Goal: Transaction & Acquisition: Purchase product/service

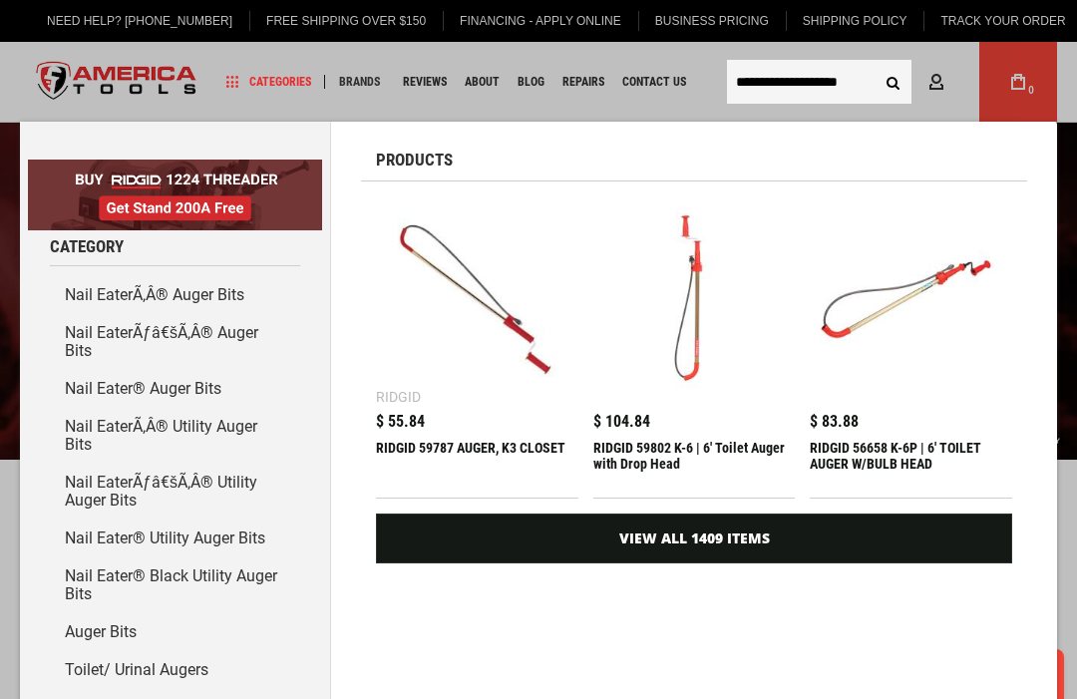
click at [855, 77] on input "**********" at bounding box center [819, 82] width 185 height 44
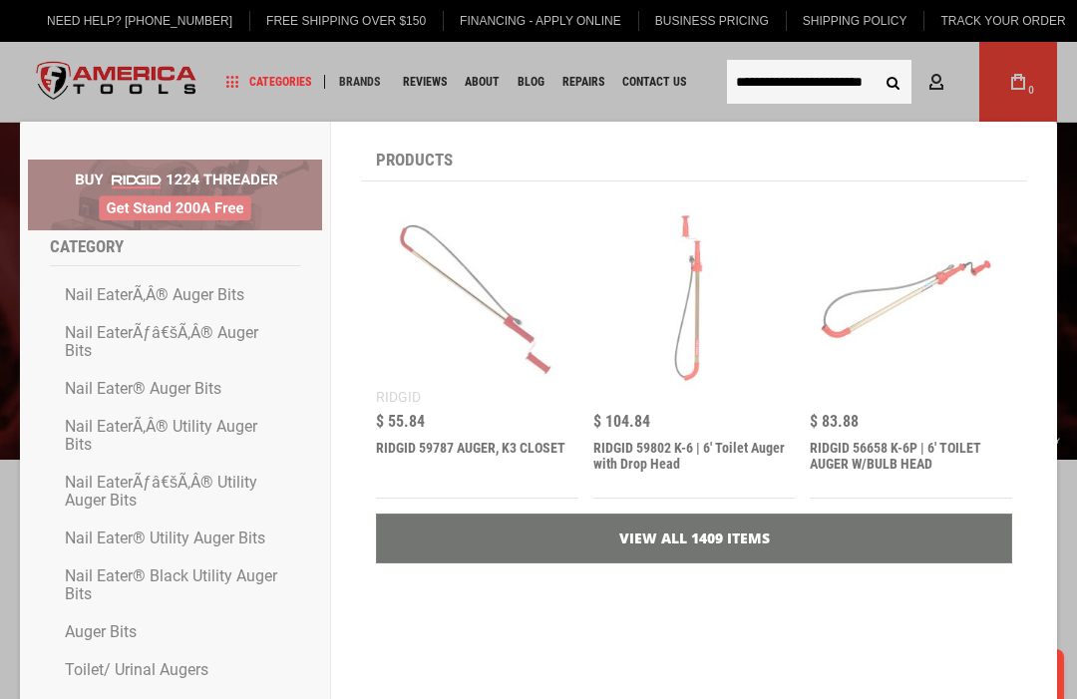
type input "**********"
click at [893, 82] on button "Search" at bounding box center [893, 82] width 38 height 38
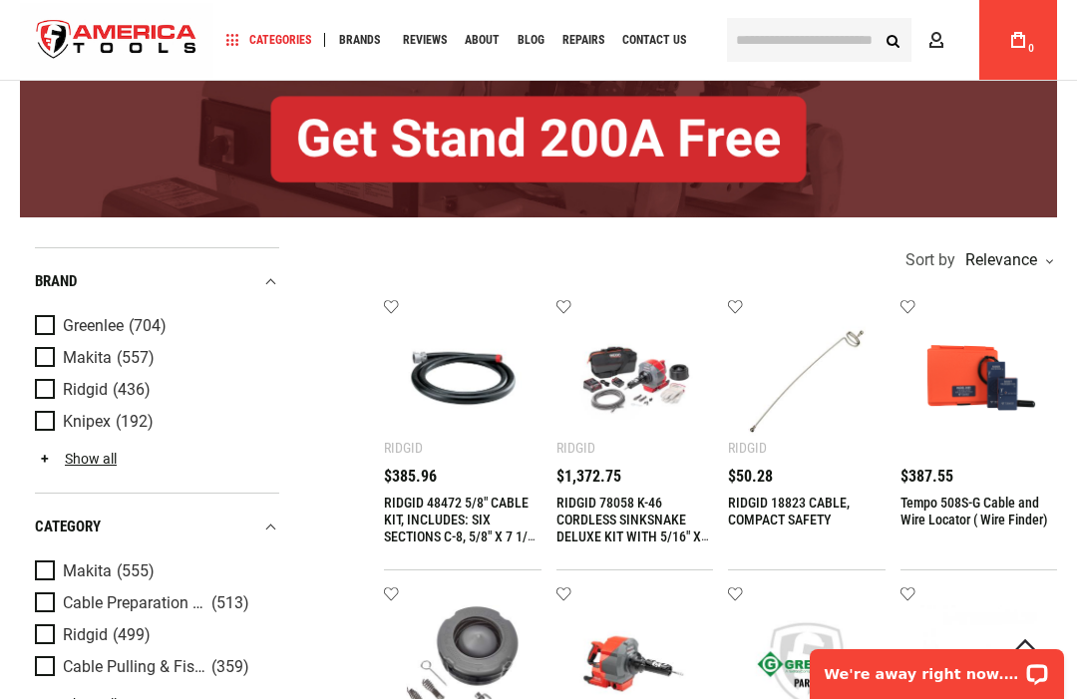
click at [48, 391] on span "Product Filters" at bounding box center [49, 390] width 28 height 22
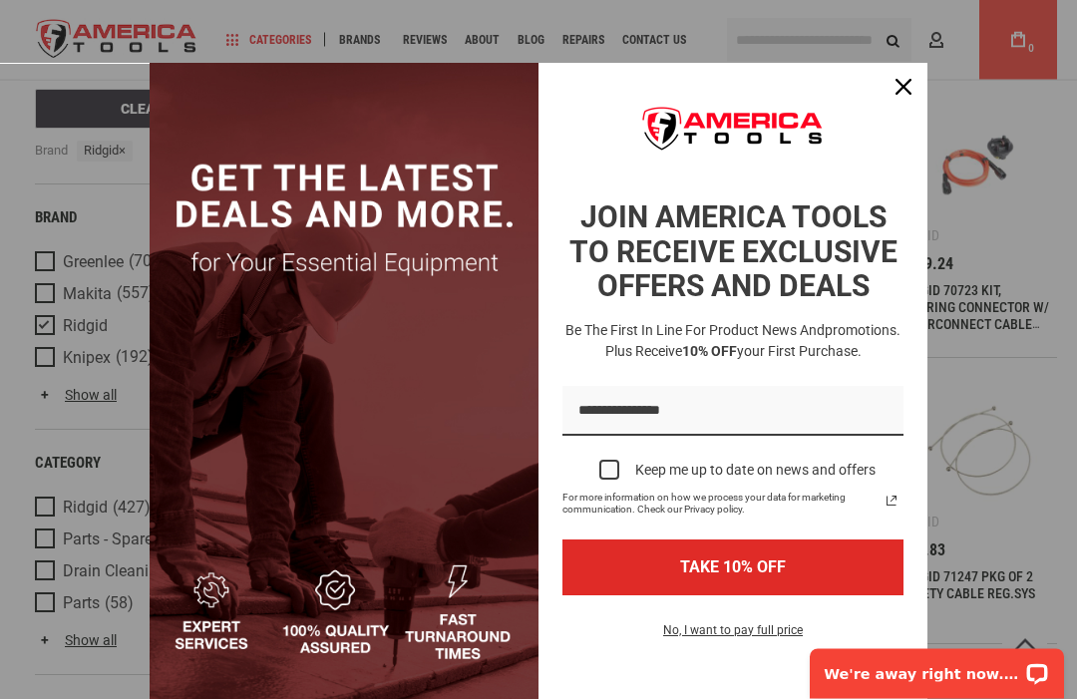
scroll to position [755, 0]
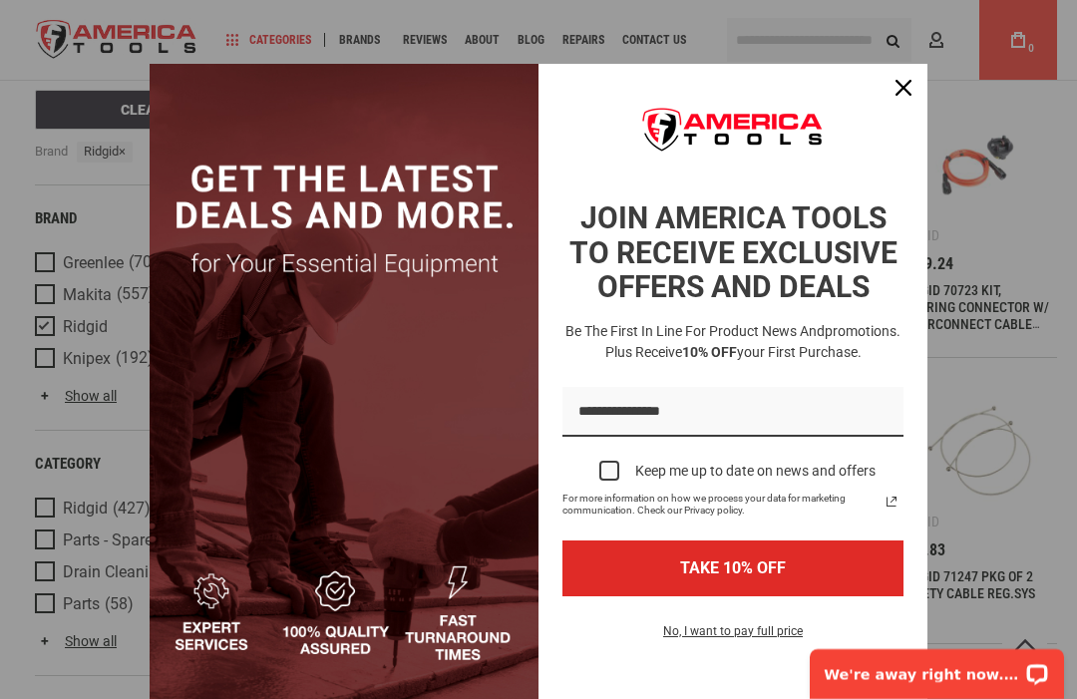
click at [828, 569] on button "TAKE 10% OFF" at bounding box center [733, 568] width 341 height 55
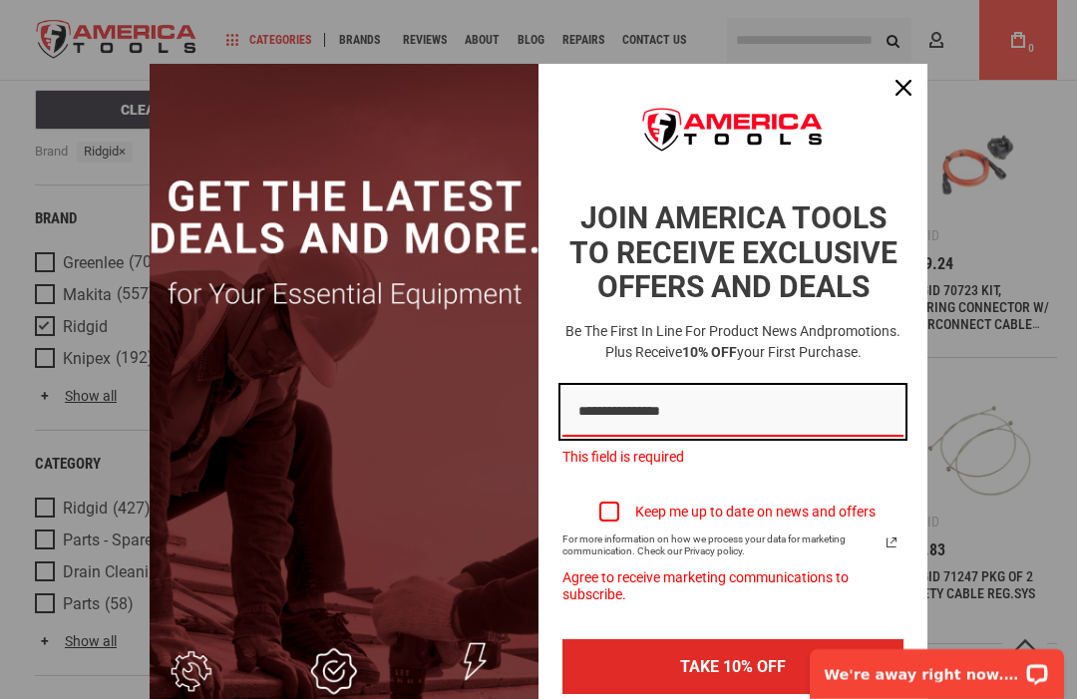
click at [708, 400] on input "Email field" at bounding box center [733, 412] width 341 height 51
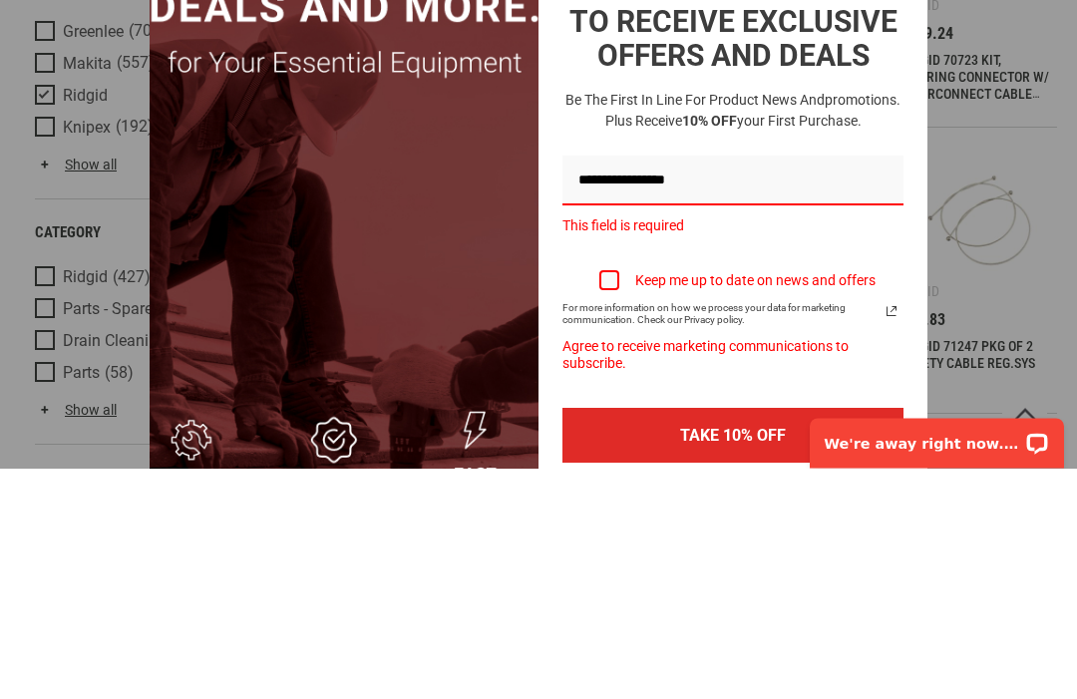
scroll to position [985, 0]
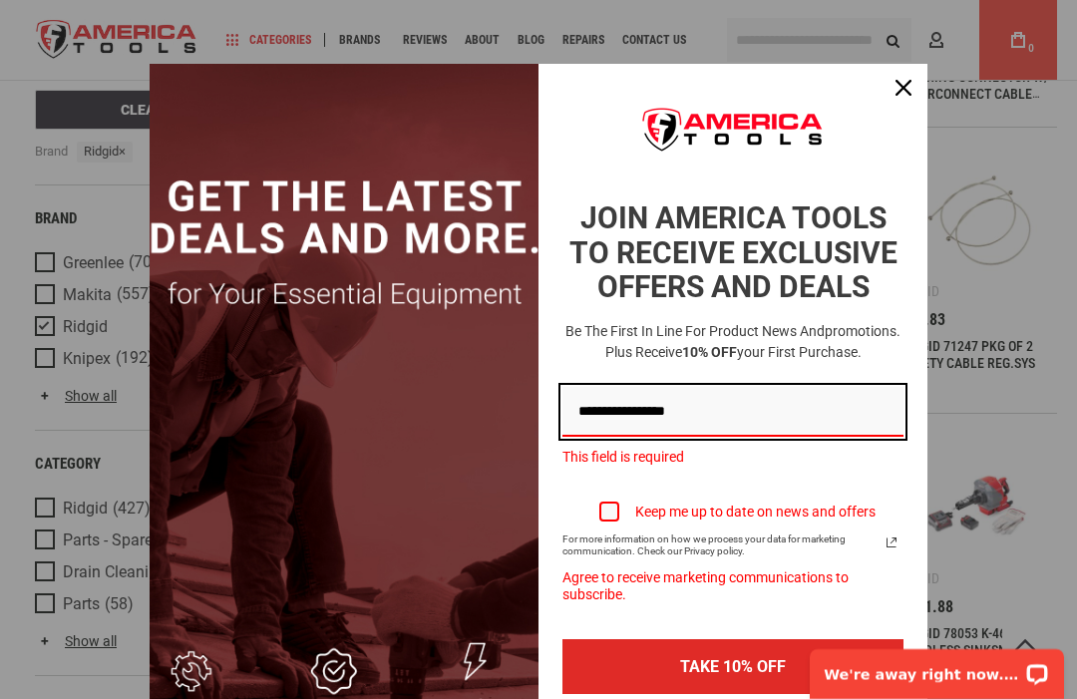
type input "**********"
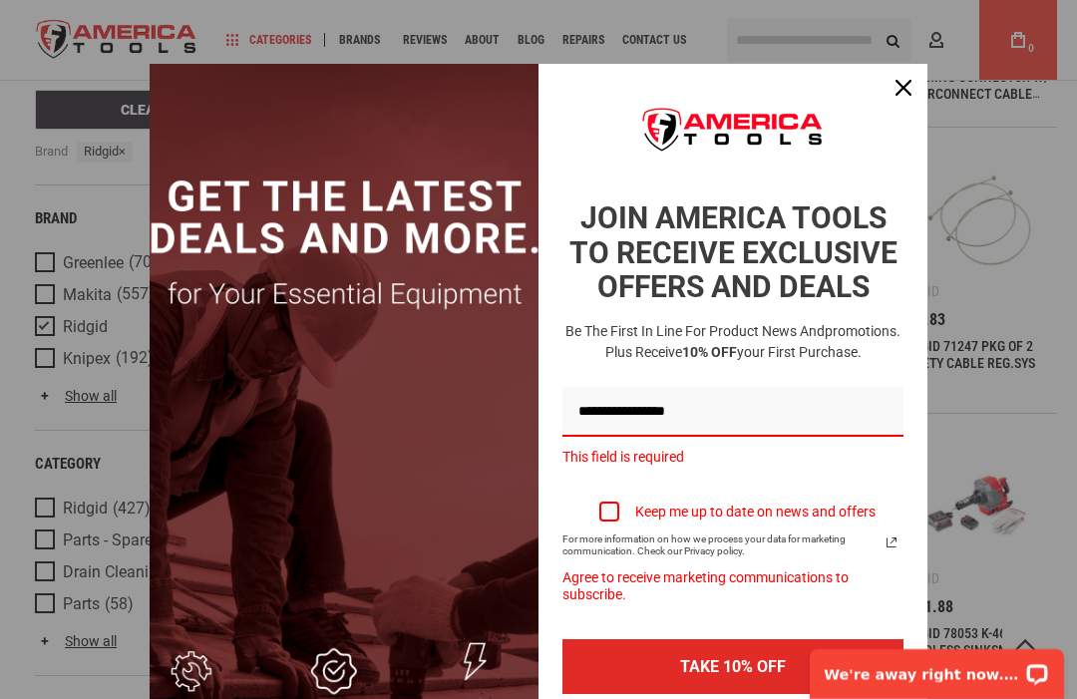
click at [748, 672] on button "TAKE 10% OFF" at bounding box center [733, 666] width 341 height 55
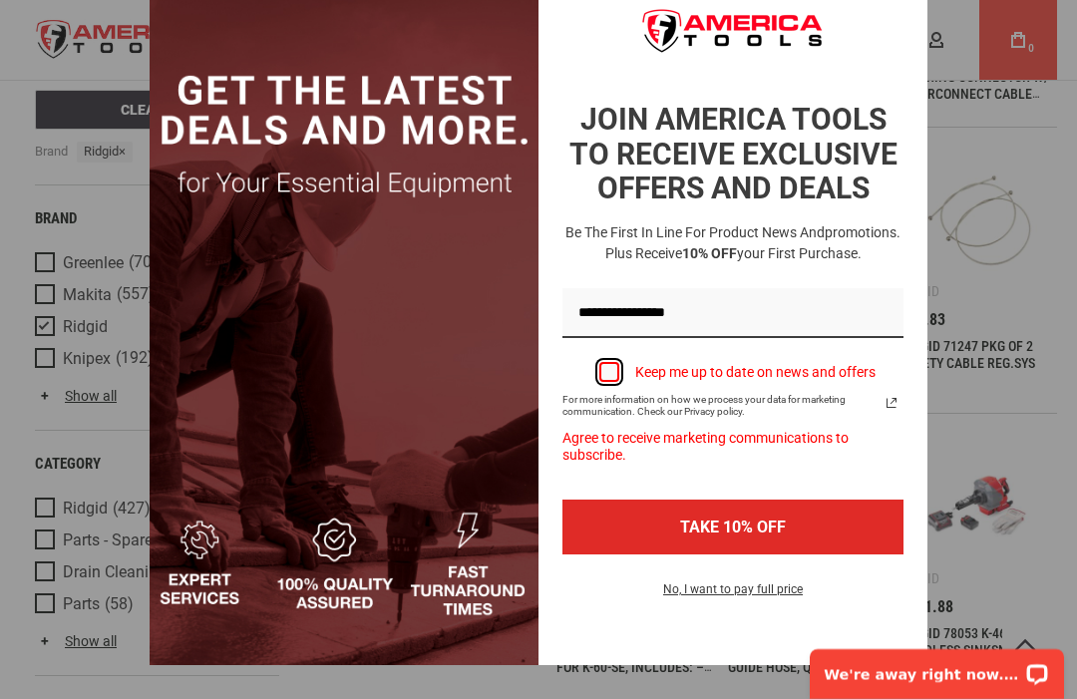
scroll to position [98, 0]
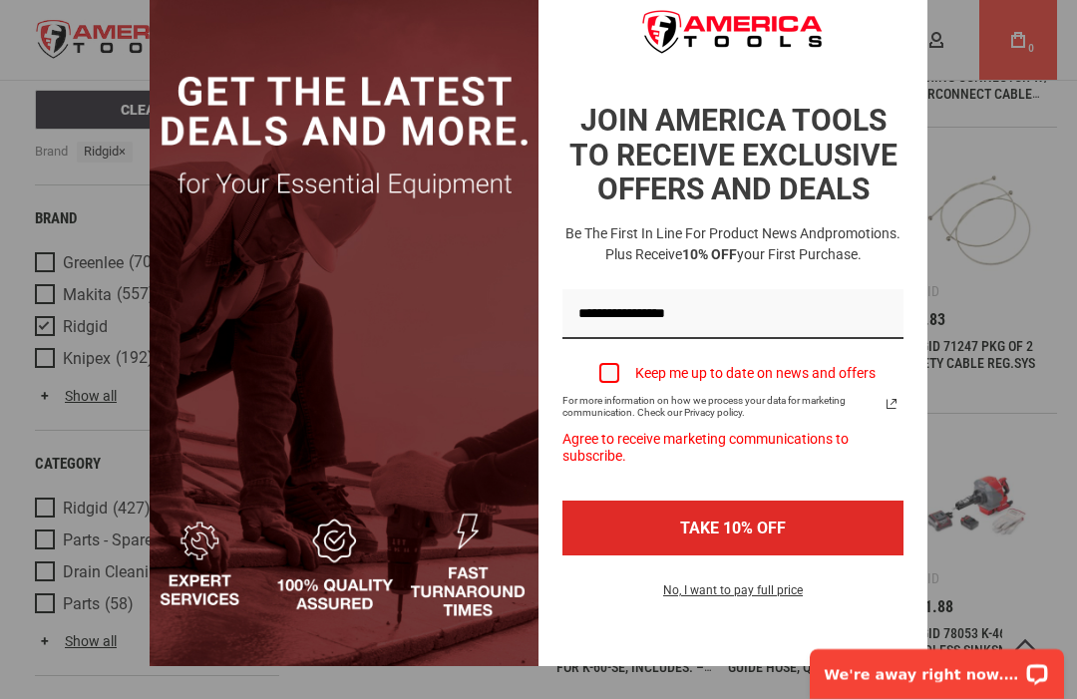
click at [616, 395] on label "Keep me up to date on news and offers" at bounding box center [733, 373] width 341 height 44
click at [1024, 283] on div "Marketing offer form" at bounding box center [538, 349] width 1077 height 699
click at [768, 548] on button "TAKE 10% OFF" at bounding box center [733, 528] width 341 height 55
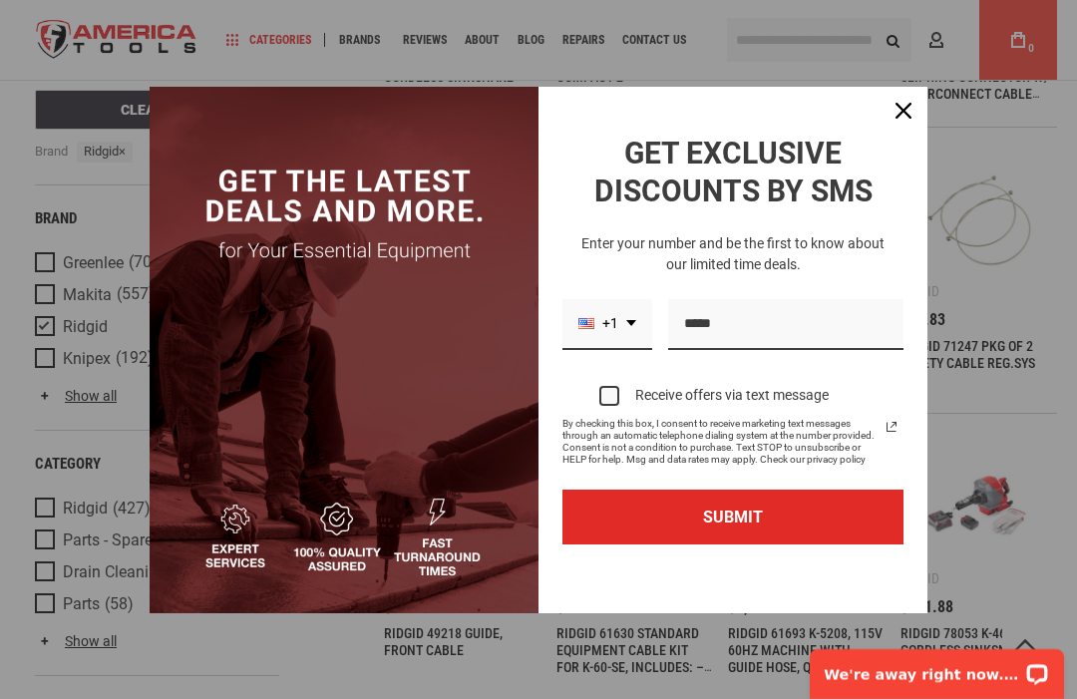
click at [985, 225] on div "Marketing offer form" at bounding box center [538, 349] width 1077 height 699
click at [412, 321] on img "Marketing offer form" at bounding box center [344, 350] width 389 height 527
click at [411, 321] on img "Marketing offer form" at bounding box center [344, 350] width 389 height 527
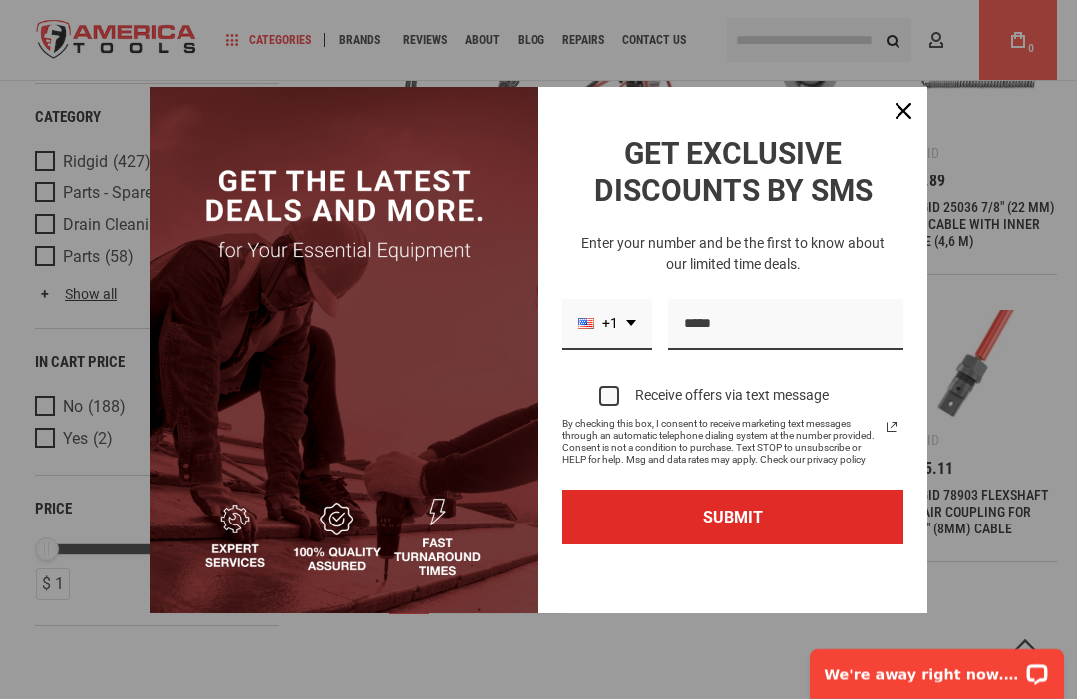
scroll to position [1694, 0]
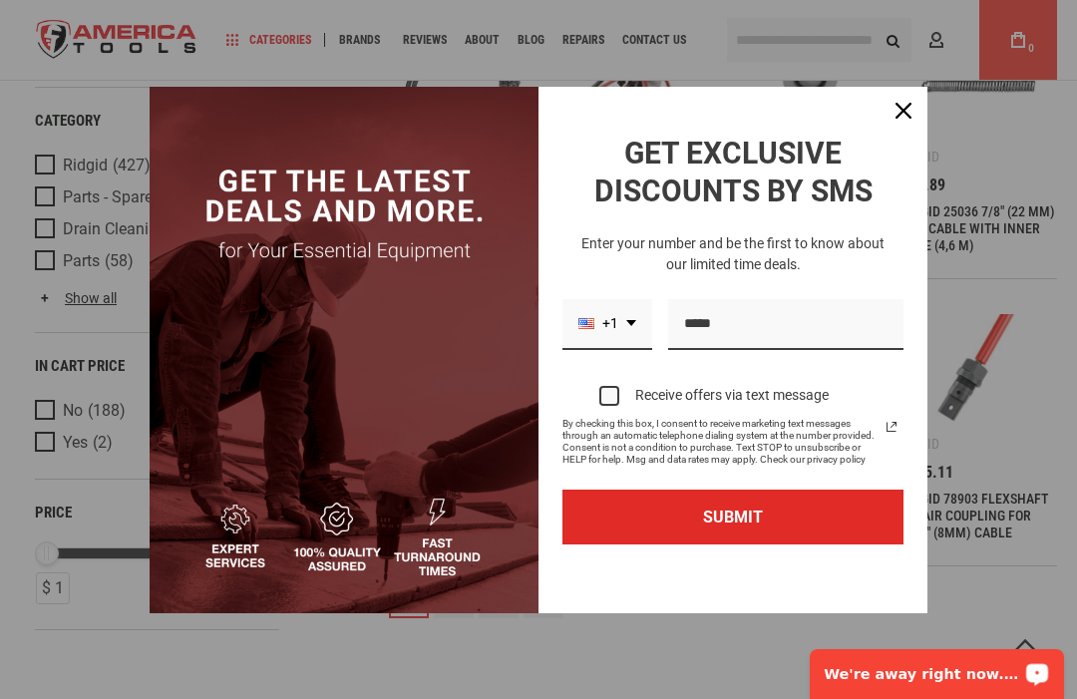
click at [989, 405] on div "Marketing offer form" at bounding box center [538, 349] width 1077 height 699
click at [988, 404] on div "Marketing offer form" at bounding box center [538, 349] width 1077 height 699
click at [990, 446] on div "Marketing offer form" at bounding box center [538, 349] width 1077 height 699
click at [897, 95] on div "Close" at bounding box center [904, 111] width 32 height 32
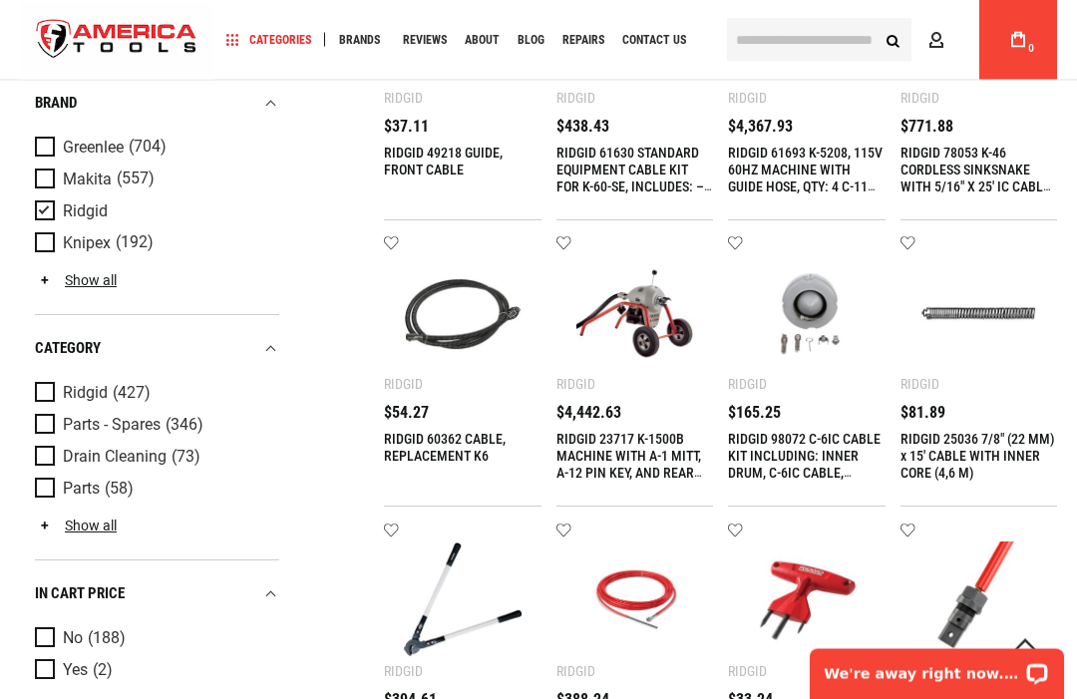
scroll to position [1390, 0]
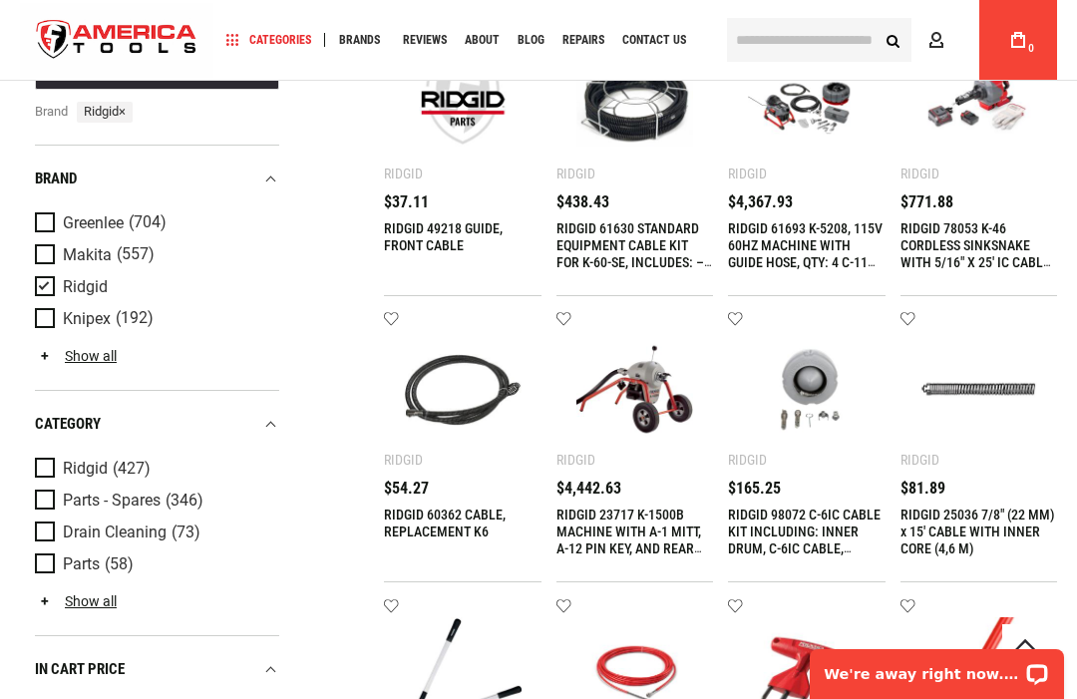
click at [429, 515] on link "RIDGID 60362 CABLE, REPLACEMENT K6" at bounding box center [445, 523] width 122 height 33
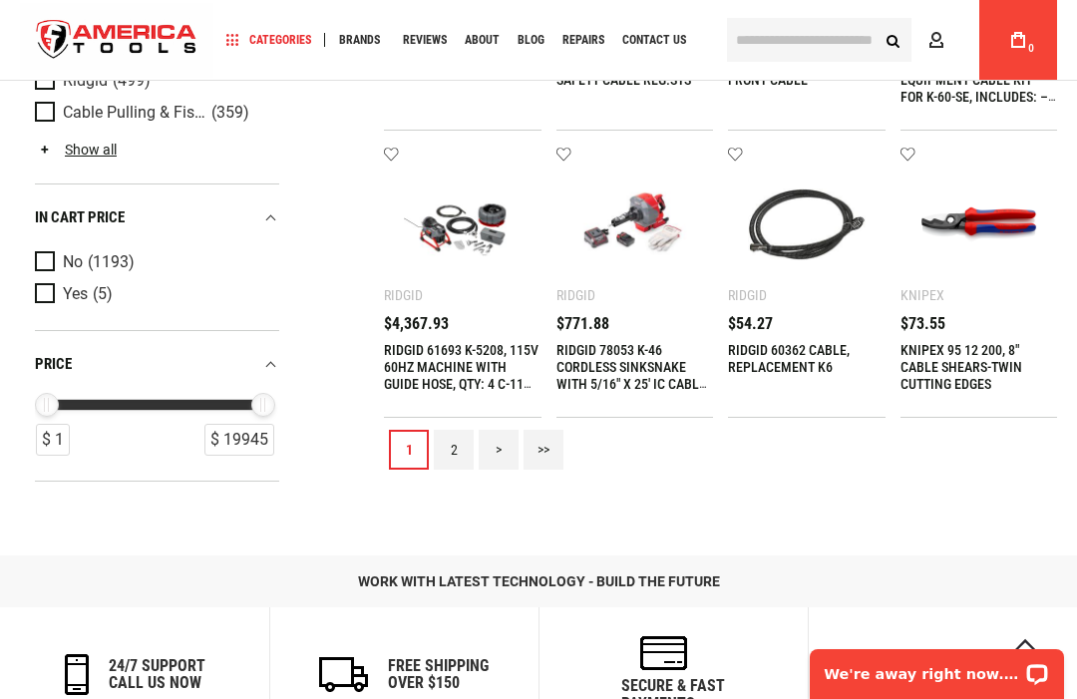
scroll to position [1782, 0]
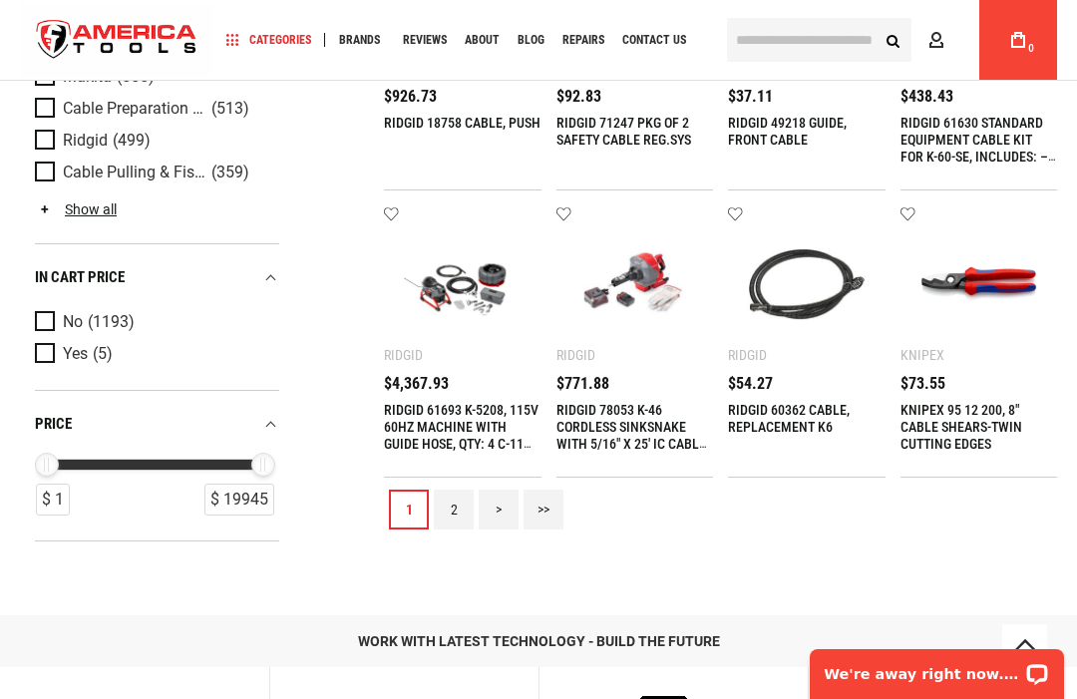
click at [442, 522] on link "2" at bounding box center [454, 510] width 40 height 40
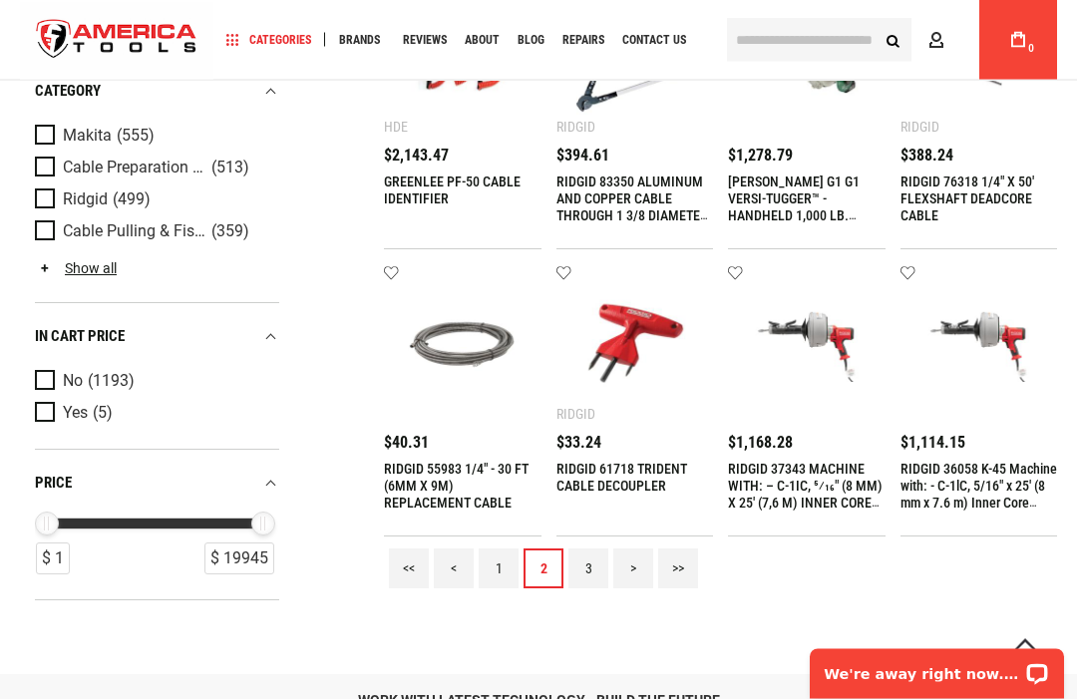
scroll to position [1724, 0]
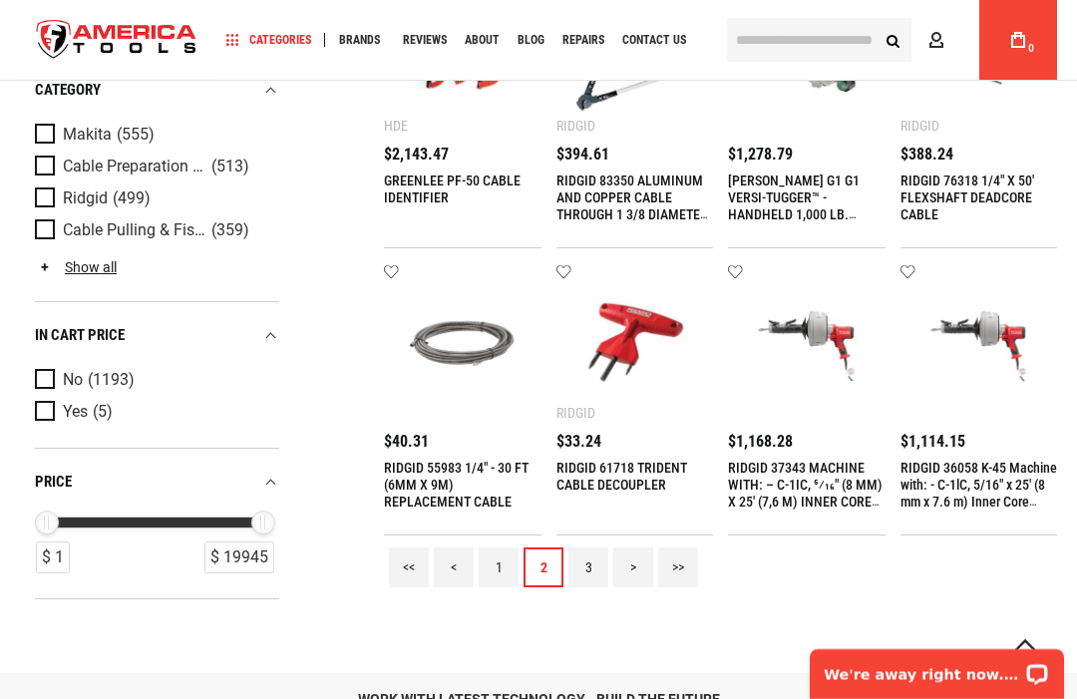
click at [578, 572] on link "3" at bounding box center [589, 568] width 40 height 40
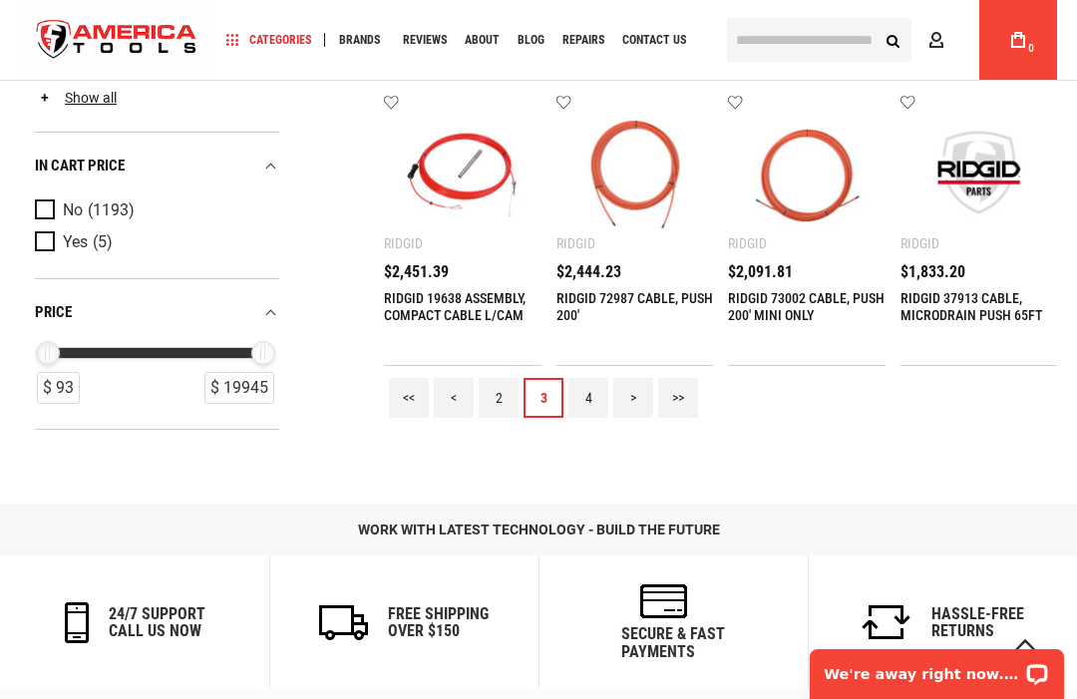
scroll to position [0, 0]
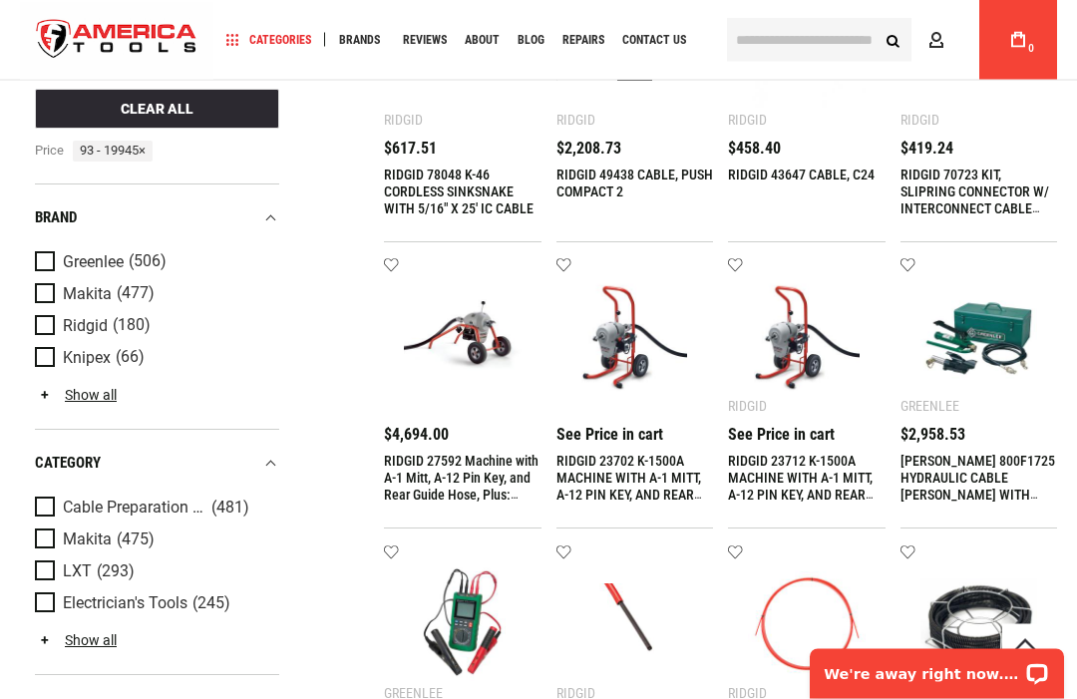
click at [104, 698] on div "In cart price" at bounding box center [157, 709] width 244 height 27
click at [103, 698] on div "In cart price" at bounding box center [157, 709] width 244 height 27
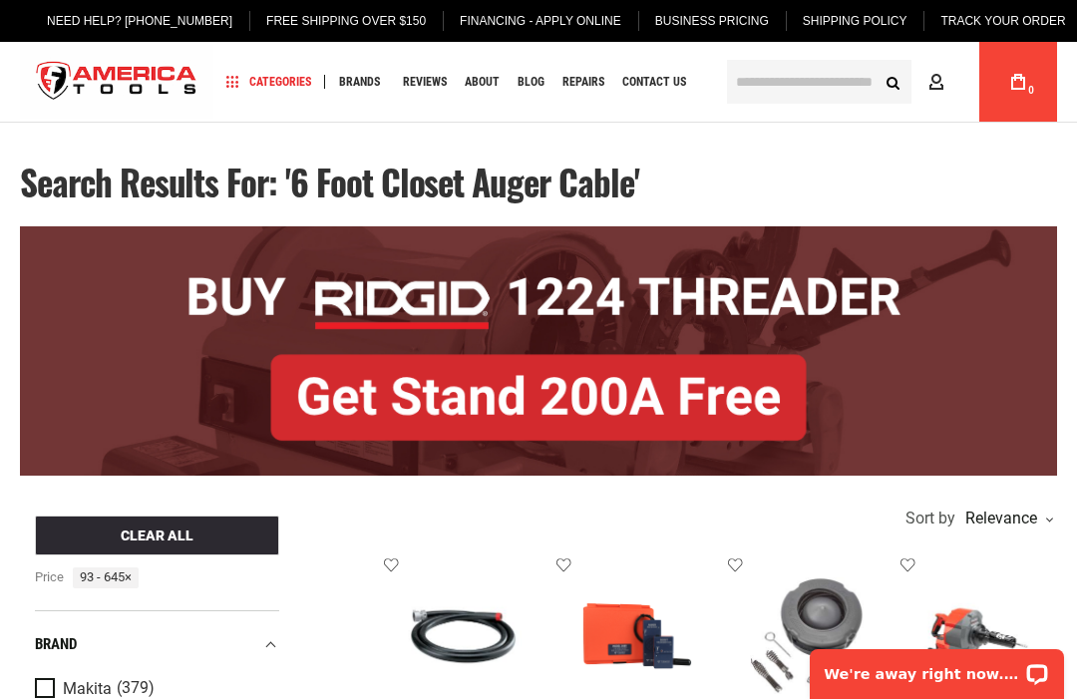
click at [38, 459] on img at bounding box center [538, 351] width 1037 height 250
